Goal: Task Accomplishment & Management: Manage account settings

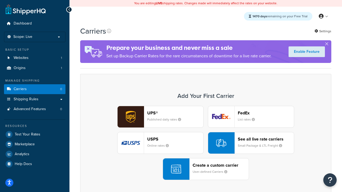
click at [206, 143] on div "UPS® Published daily rates FedEx List rates USPS Online rates See all live rate…" at bounding box center [206, 143] width 240 height 74
click at [266, 113] on header "FedEx" at bounding box center [266, 113] width 56 height 5
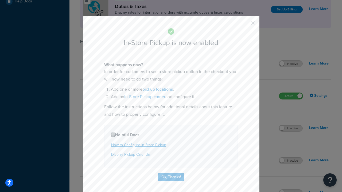
click at [245, 25] on button "button" at bounding box center [244, 24] width 1 height 1
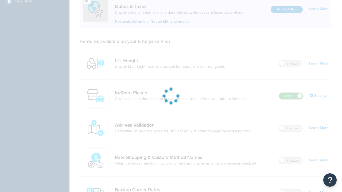
click at [291, 93] on label "Active" at bounding box center [291, 96] width 24 height 6
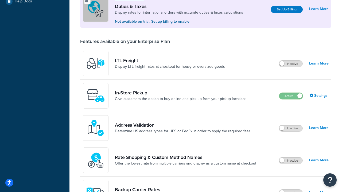
scroll to position [266, 0]
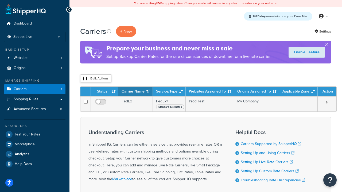
click at [85, 79] on input "checkbox" at bounding box center [85, 79] width 4 height 4
checkbox input "true"
click at [0, 0] on button "Delete" at bounding box center [0, 0] width 0 height 0
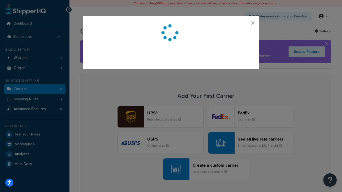
click at [245, 25] on button "button" at bounding box center [244, 24] width 1 height 1
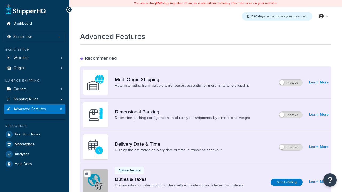
click at [35, 109] on span "Advanced Features" at bounding box center [30, 109] width 32 height 5
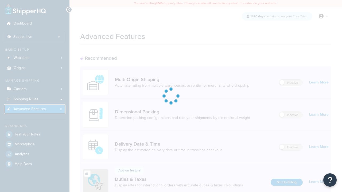
scroll to position [145, 0]
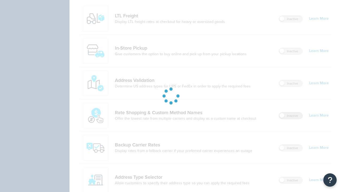
click at [291, 119] on label "Inactive" at bounding box center [291, 116] width 24 height 6
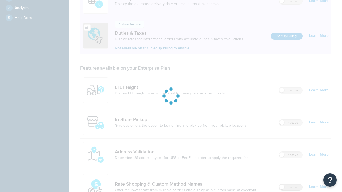
scroll to position [0, 0]
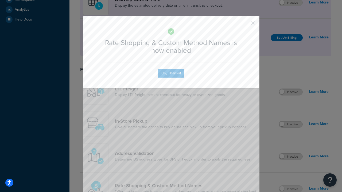
click at [245, 25] on button "button" at bounding box center [244, 24] width 1 height 1
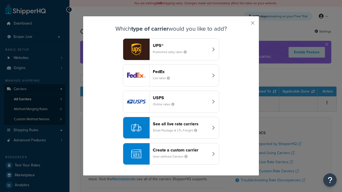
click at [171, 128] on div "See all live rate carriers Small Package & LTL Freight" at bounding box center [181, 128] width 56 height 13
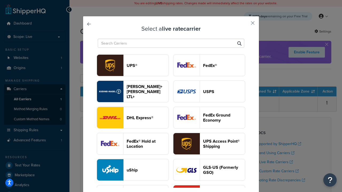
click at [209, 92] on header "USPS" at bounding box center [224, 91] width 42 height 5
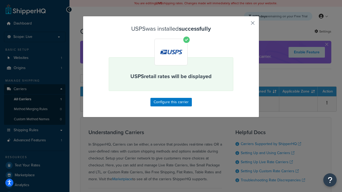
click at [245, 25] on button "button" at bounding box center [244, 24] width 1 height 1
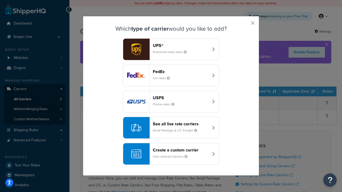
click at [171, 128] on div "See all live rate carriers Small Package & LTL Freight" at bounding box center [181, 128] width 56 height 13
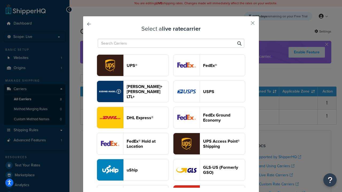
click at [209, 65] on header "FedEx®" at bounding box center [224, 65] width 42 height 5
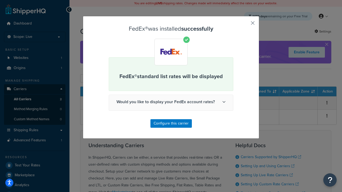
click at [245, 25] on button "button" at bounding box center [244, 24] width 1 height 1
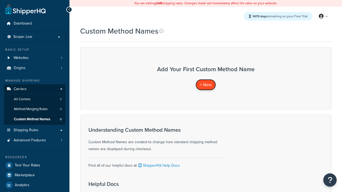
click at [206, 85] on span "+ New" at bounding box center [206, 85] width 12 height 6
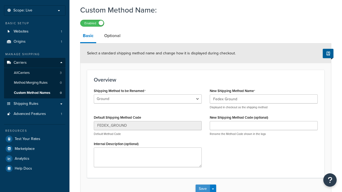
type input "Fedex Ground"
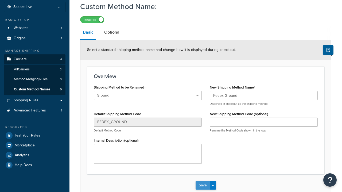
click at [203, 182] on button "Save" at bounding box center [203, 186] width 14 height 9
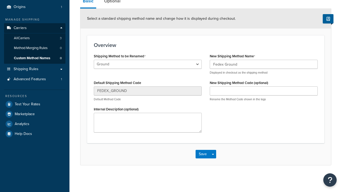
scroll to position [62, 0]
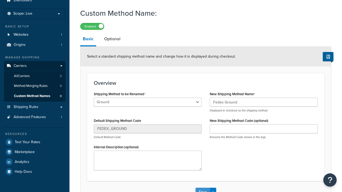
scroll to position [0, 0]
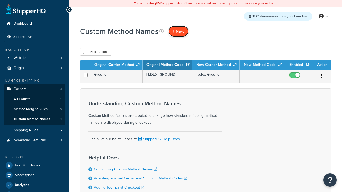
click at [179, 31] on span "+ New" at bounding box center [179, 31] width 12 height 6
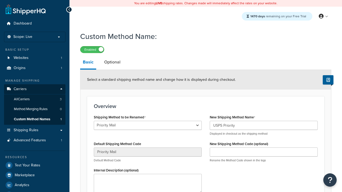
select select "735755"
type input "USPS Priority"
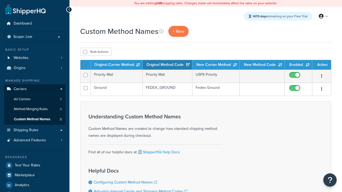
click at [117, 65] on th "Original Carrier Method" at bounding box center [117, 65] width 52 height 10
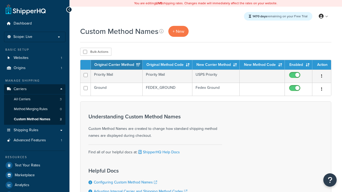
click at [168, 65] on th "Original Method Code" at bounding box center [168, 65] width 50 height 10
click at [216, 65] on th "New Carrier Method" at bounding box center [215, 65] width 47 height 10
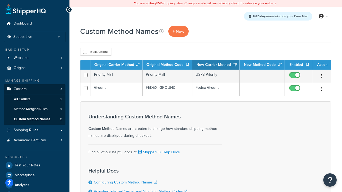
click at [299, 65] on th "Enabled" at bounding box center [299, 65] width 28 height 10
click at [322, 65] on th "Action" at bounding box center [322, 65] width 19 height 10
click at [85, 52] on input "checkbox" at bounding box center [85, 52] width 4 height 4
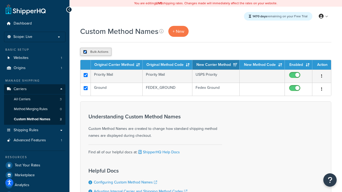
checkbox input "true"
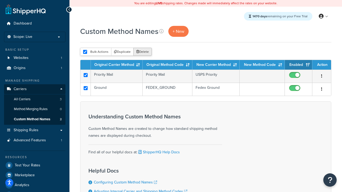
click at [144, 52] on button "Delete" at bounding box center [142, 52] width 18 height 8
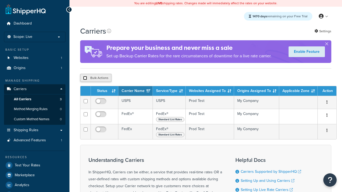
click at [85, 78] on input "checkbox" at bounding box center [85, 78] width 4 height 4
checkbox input "true"
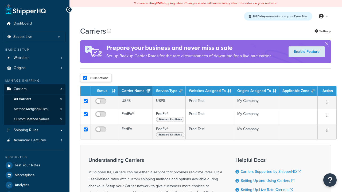
click at [0, 0] on button "Delete" at bounding box center [0, 0] width 0 height 0
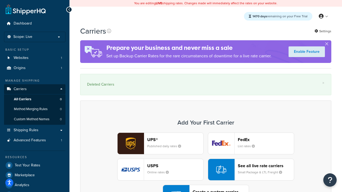
click at [206, 155] on div "UPS® Published daily rates FedEx List rates USPS Online rates See all live rate…" at bounding box center [206, 170] width 240 height 74
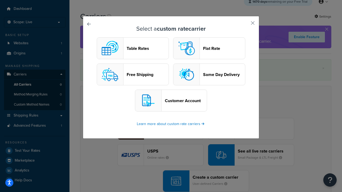
click at [209, 48] on header "Flat Rate" at bounding box center [224, 48] width 42 height 5
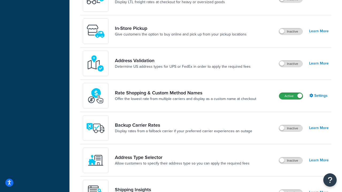
click at [291, 96] on label "Active" at bounding box center [291, 96] width 24 height 6
